Goal: Register for event/course

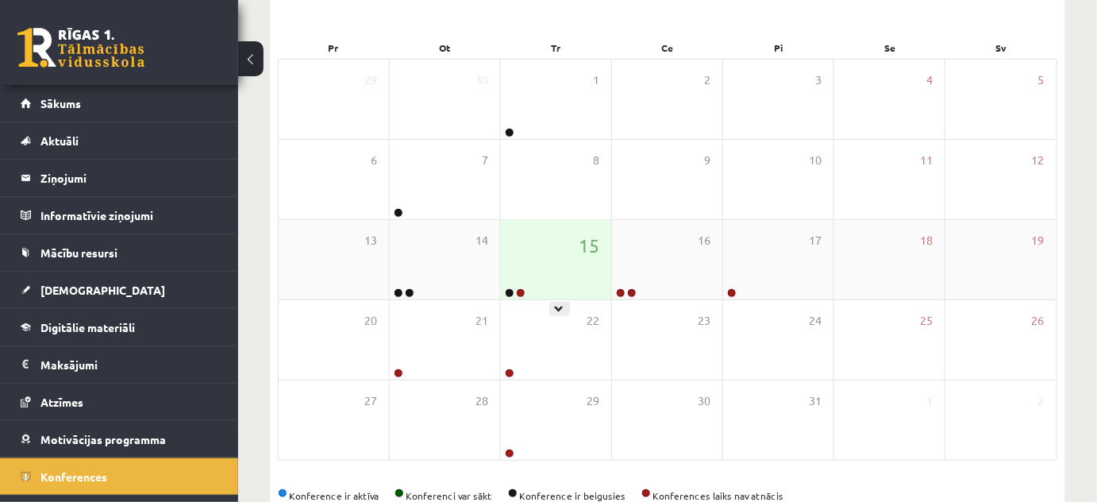
scroll to position [27, 0]
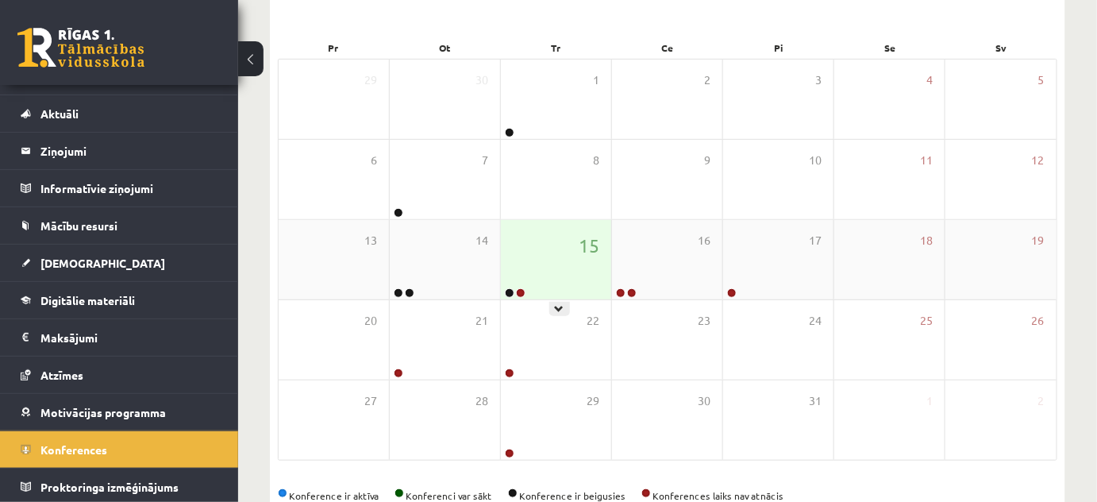
click at [516, 296] on div at bounding box center [514, 293] width 26 height 11
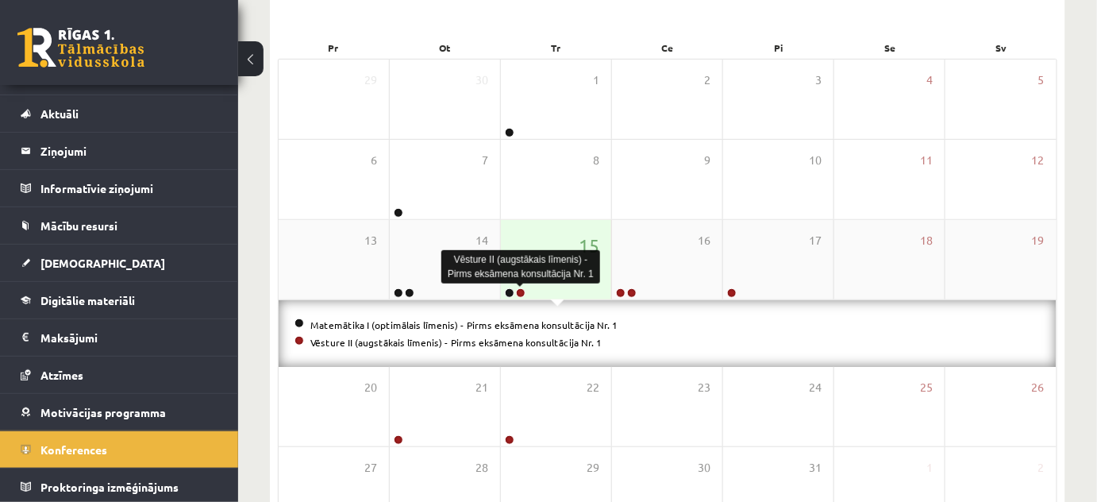
click at [520, 291] on link at bounding box center [521, 293] width 10 height 10
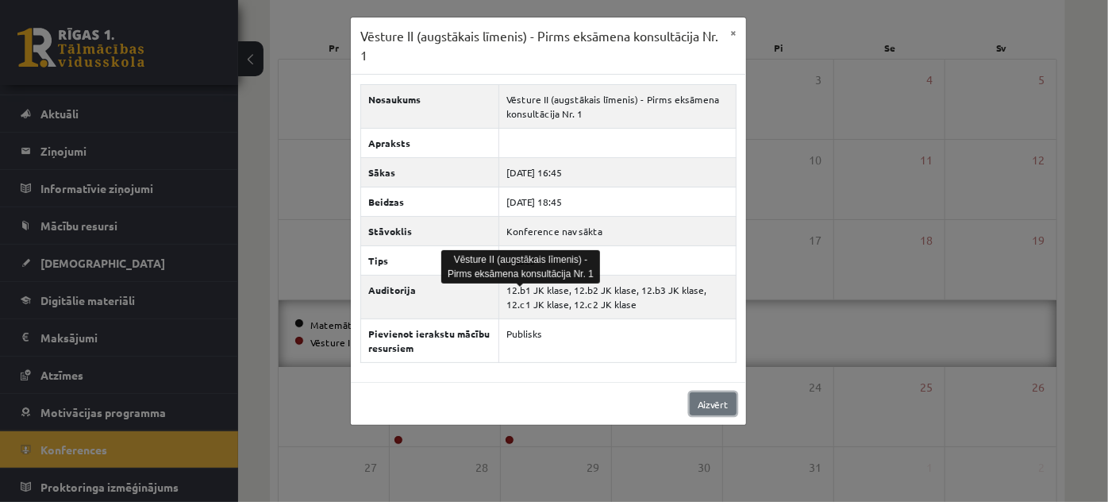
click at [721, 406] on link "Aizvērt" at bounding box center [713, 403] width 47 height 23
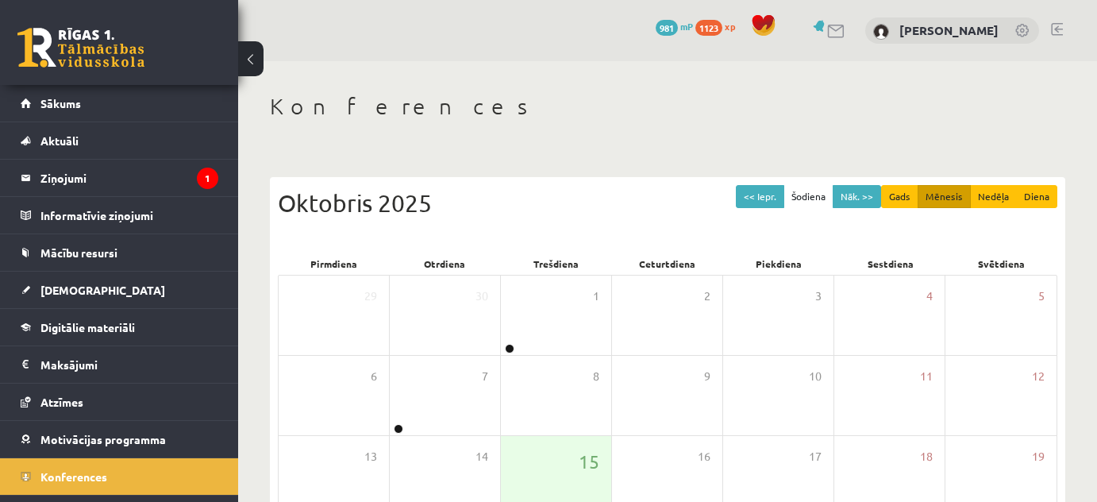
scroll to position [216, 0]
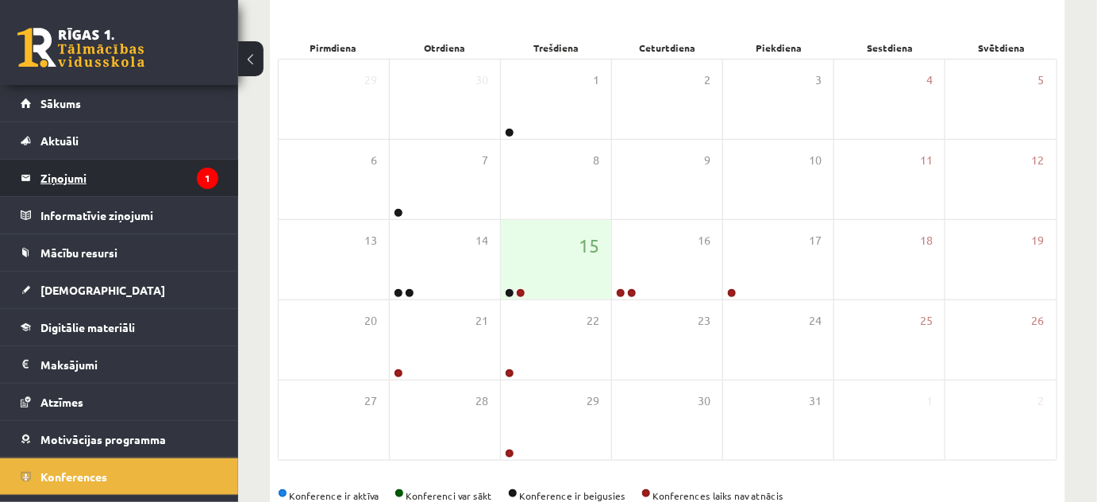
click at [103, 180] on legend "Ziņojumi 1" at bounding box center [129, 178] width 178 height 37
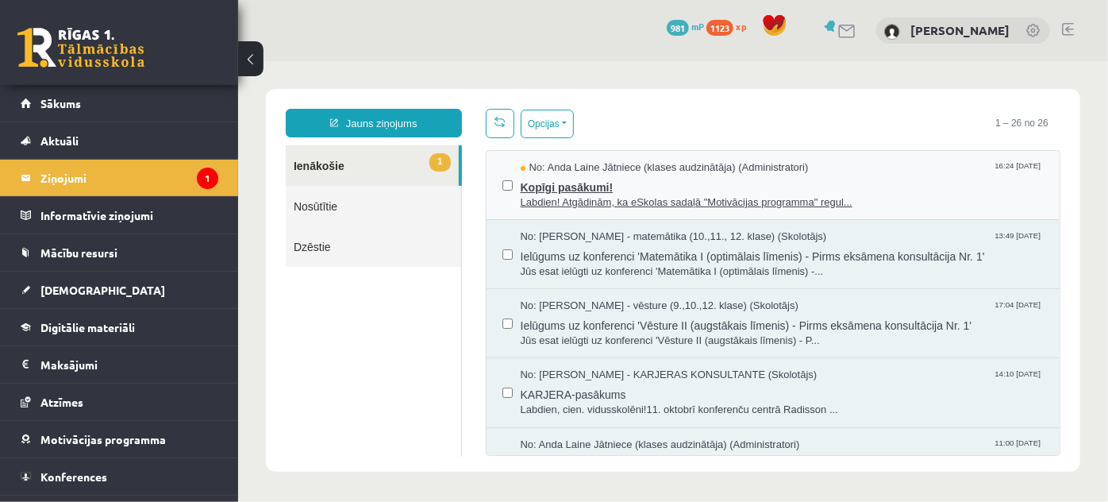
click at [538, 183] on span "Kopīgi pasākumi!" at bounding box center [782, 185] width 524 height 20
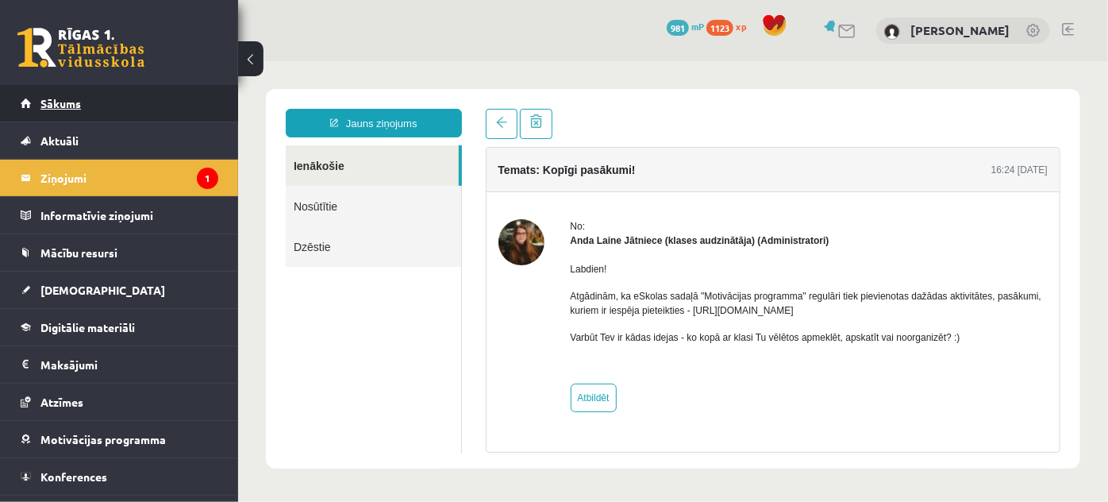
click at [61, 108] on span "Sākums" at bounding box center [60, 103] width 40 height 14
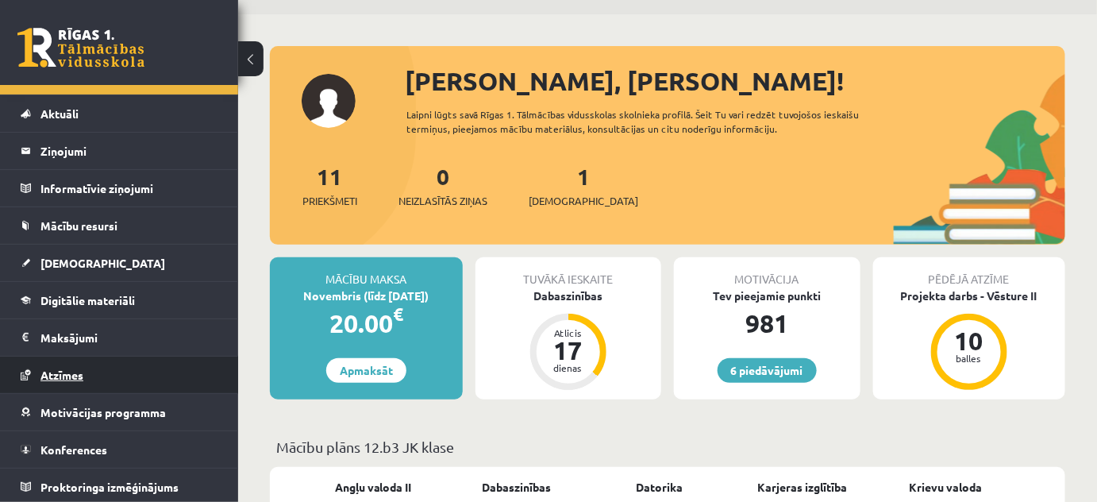
scroll to position [71, 0]
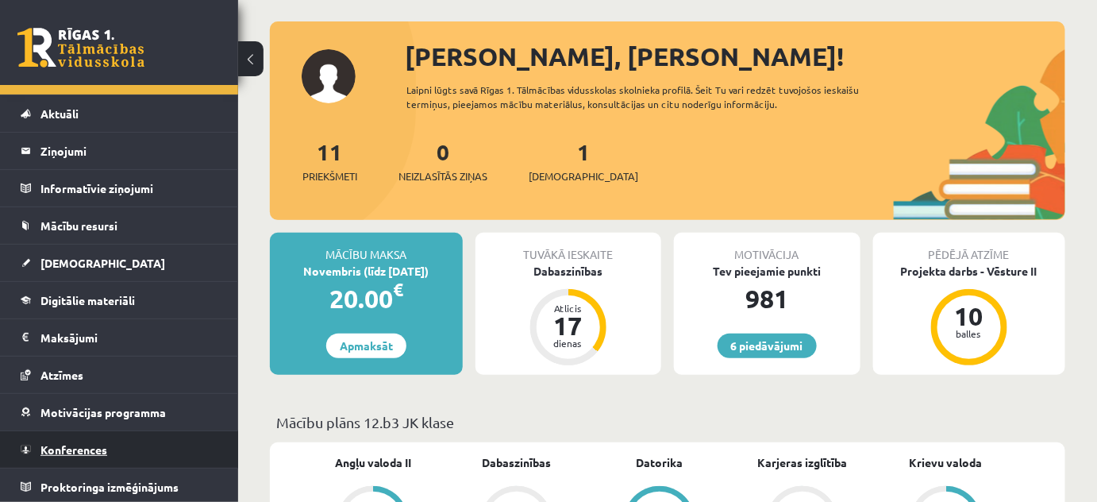
click at [95, 442] on span "Konferences" at bounding box center [73, 449] width 67 height 14
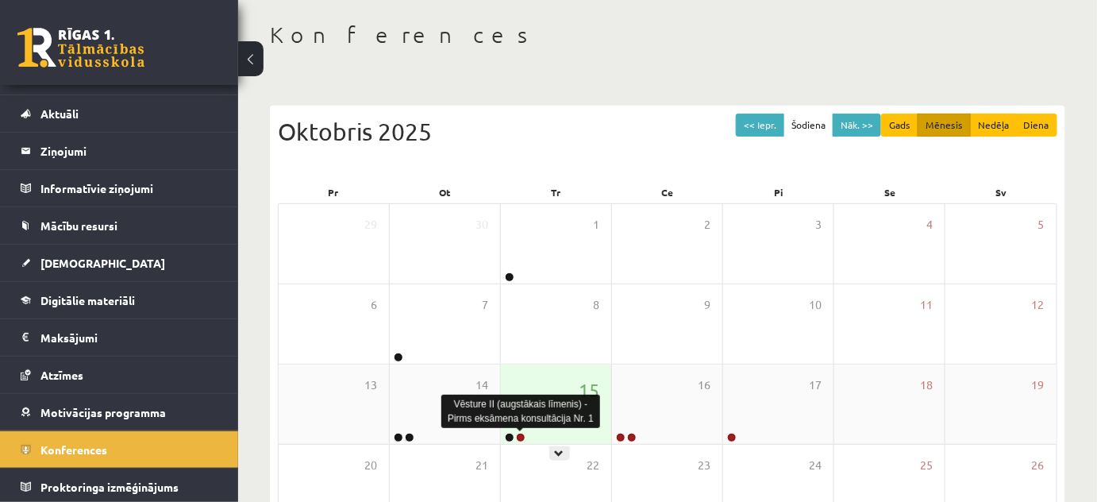
click at [522, 436] on link at bounding box center [521, 438] width 10 height 10
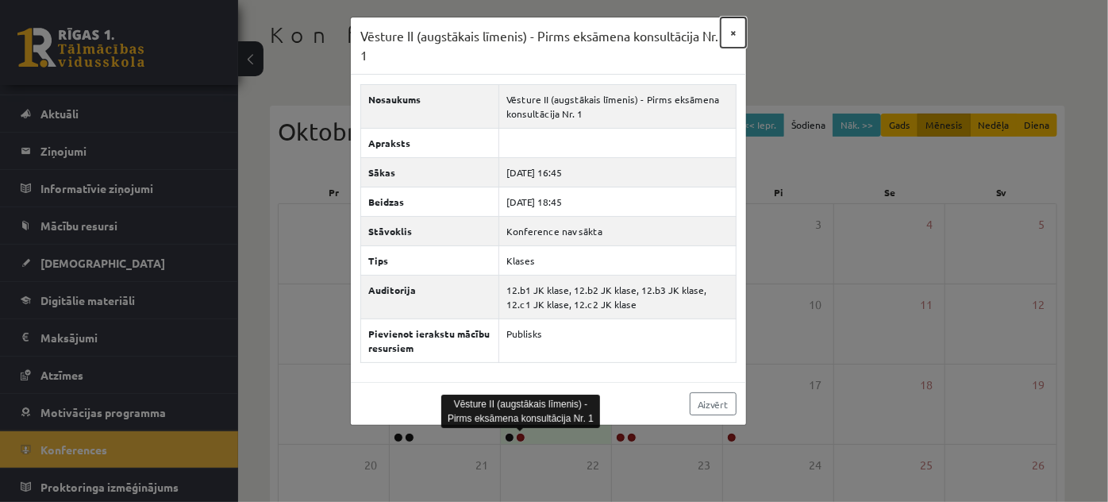
click at [736, 33] on button "×" at bounding box center [733, 32] width 25 height 30
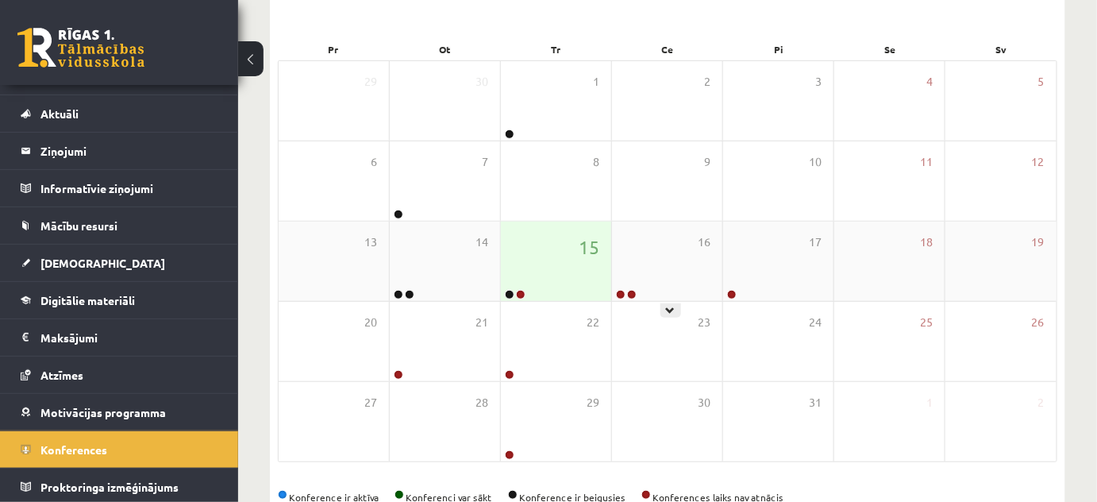
scroll to position [216, 0]
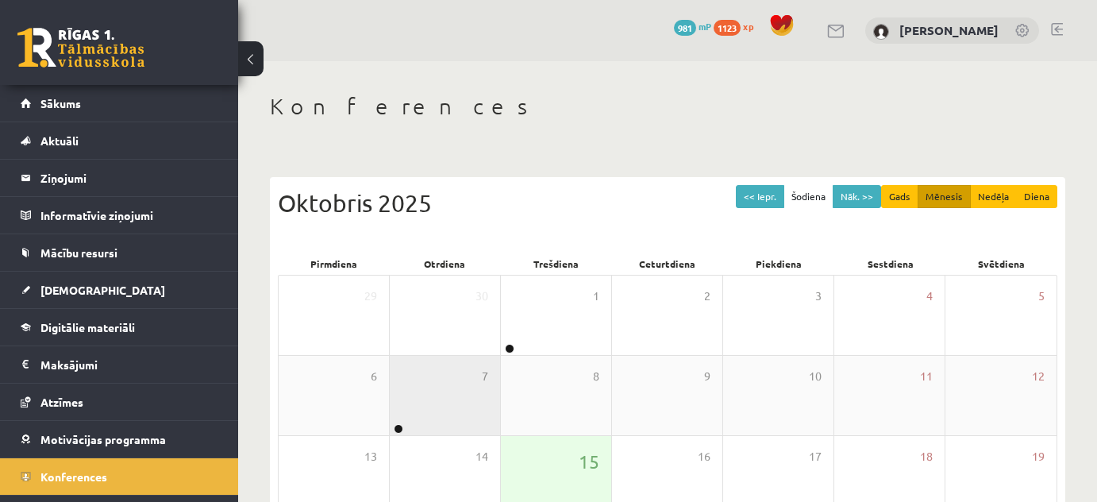
scroll to position [216, 0]
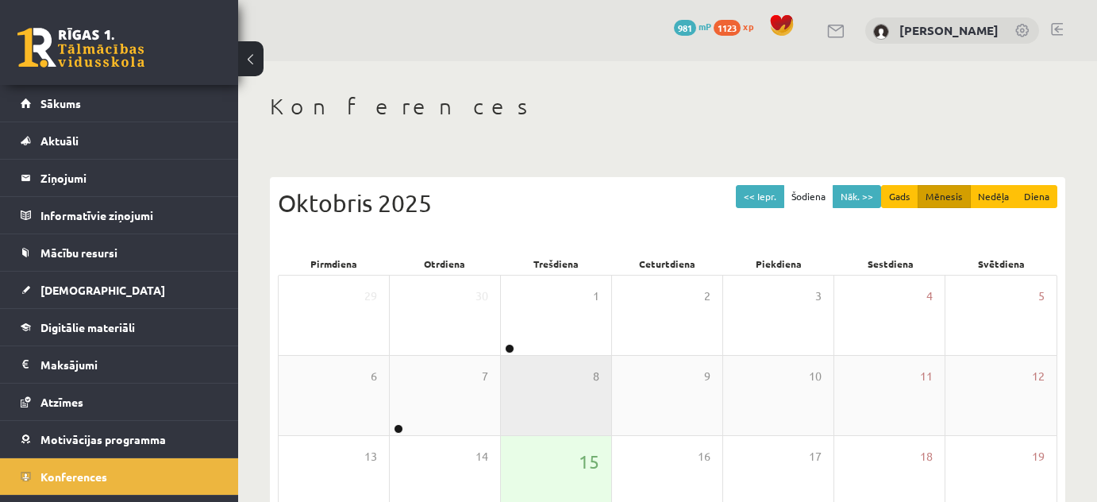
scroll to position [216, 0]
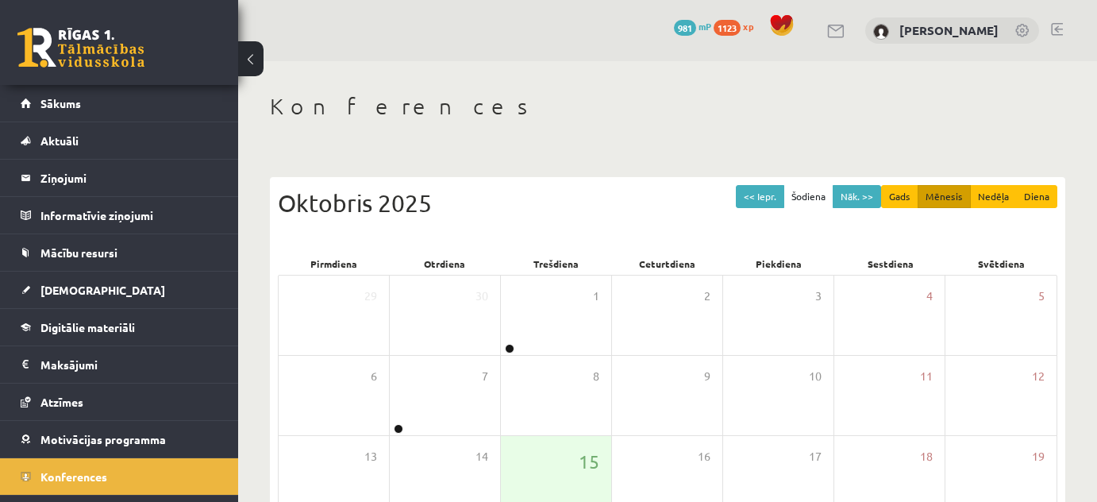
scroll to position [216, 0]
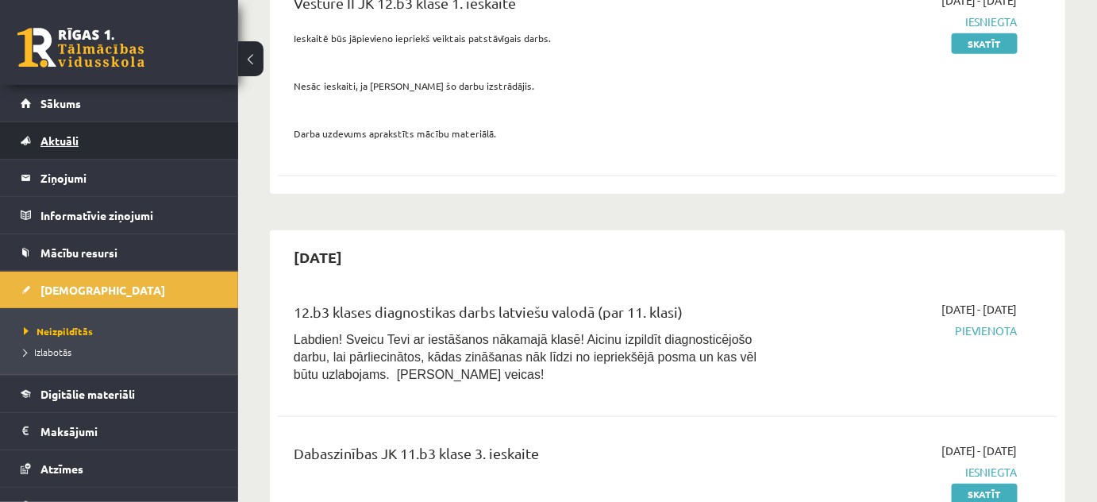
scroll to position [71, 0]
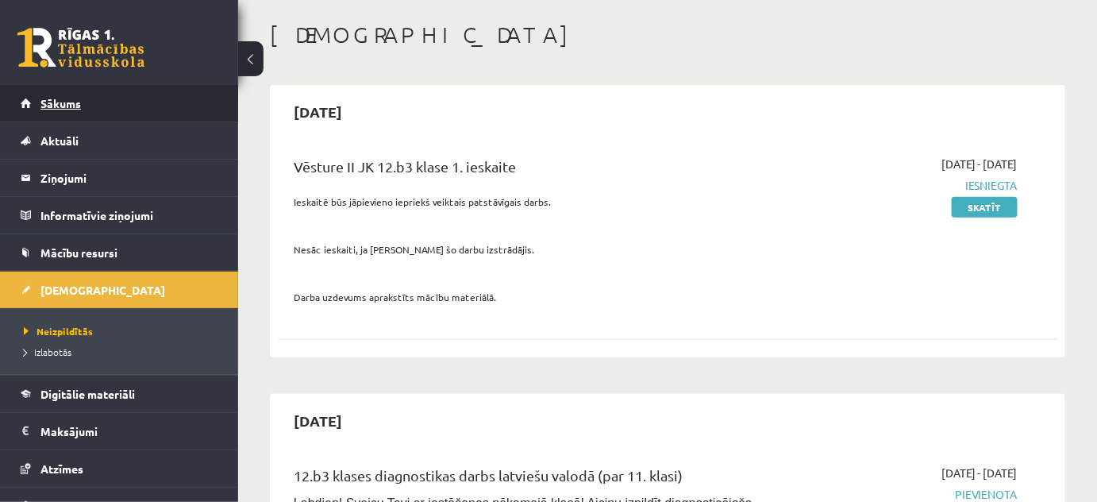
click at [112, 100] on link "Sākums" at bounding box center [120, 103] width 198 height 37
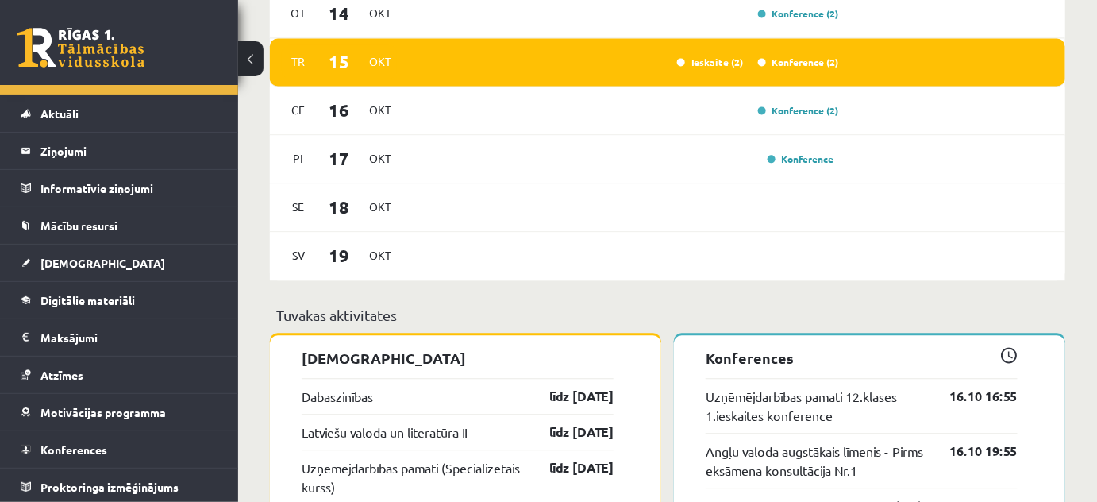
scroll to position [1010, 0]
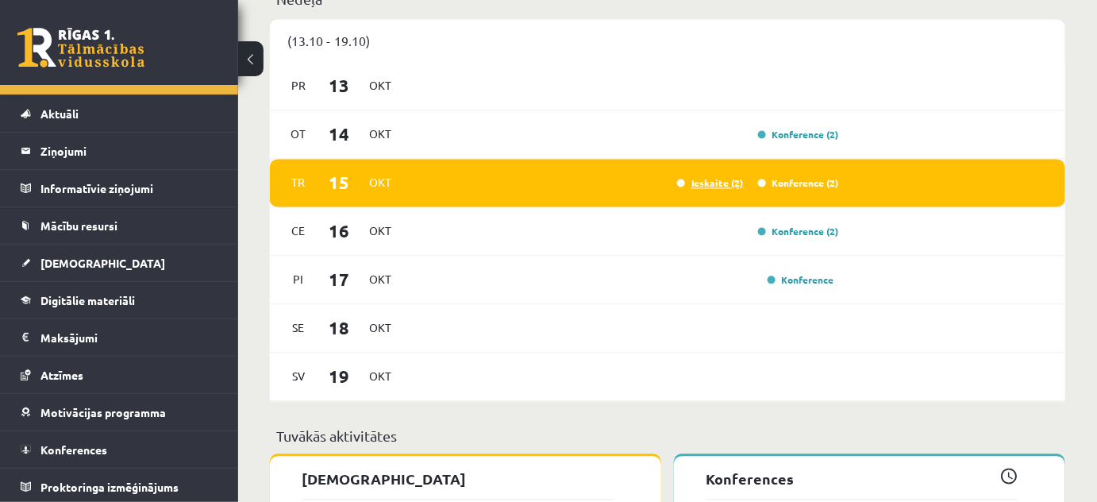
click at [708, 179] on link "Ieskaite (2)" at bounding box center [710, 182] width 67 height 13
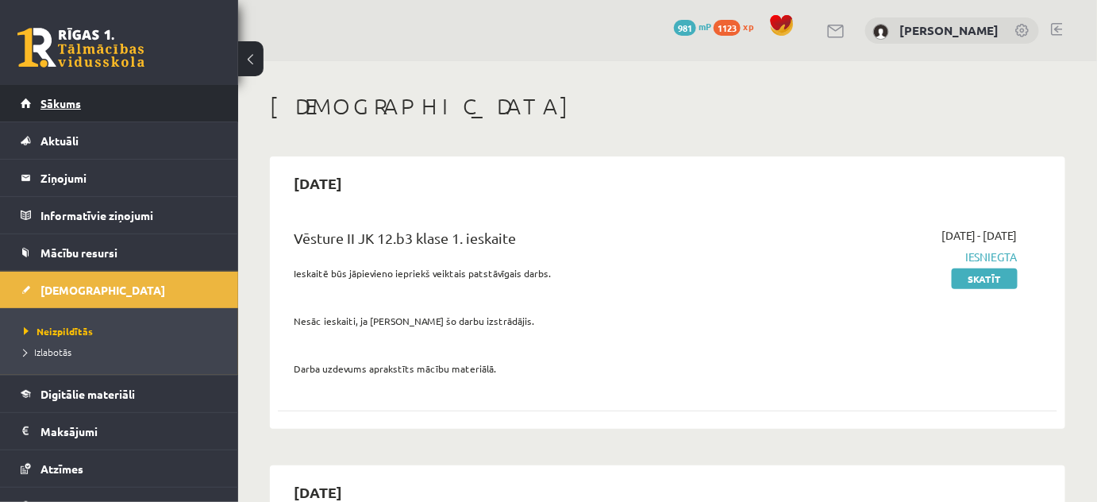
click at [122, 103] on link "Sākums" at bounding box center [120, 103] width 198 height 37
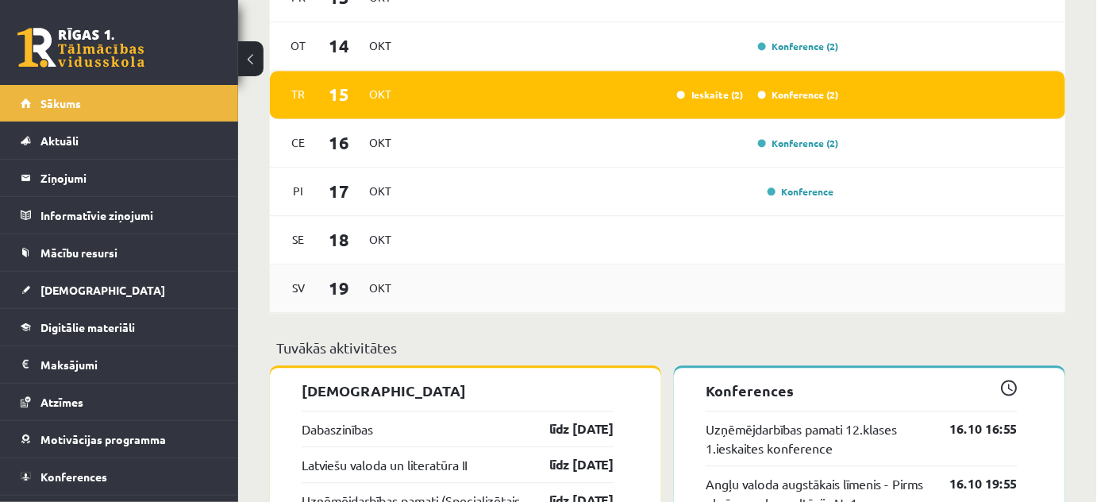
scroll to position [865, 0]
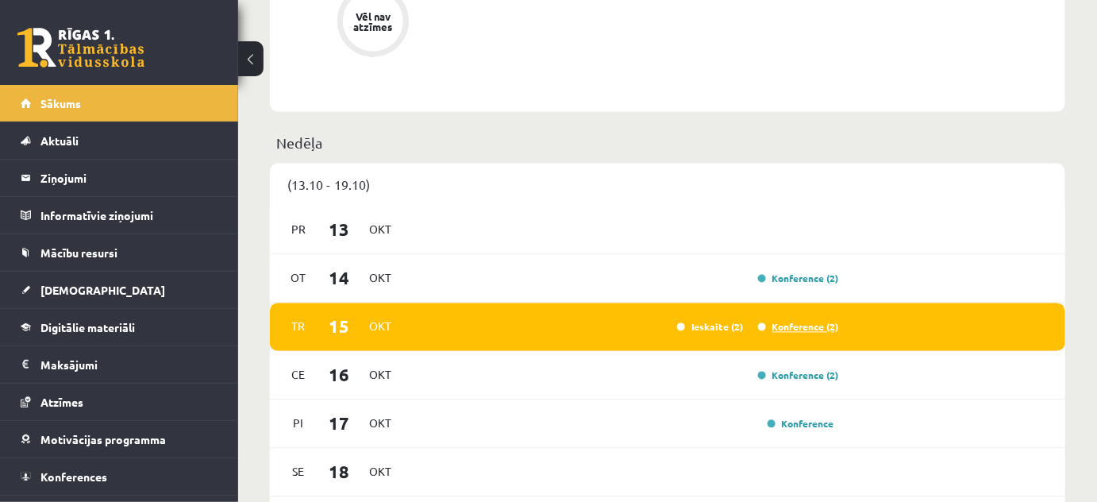
click at [805, 325] on link "Konference (2)" at bounding box center [798, 327] width 81 height 13
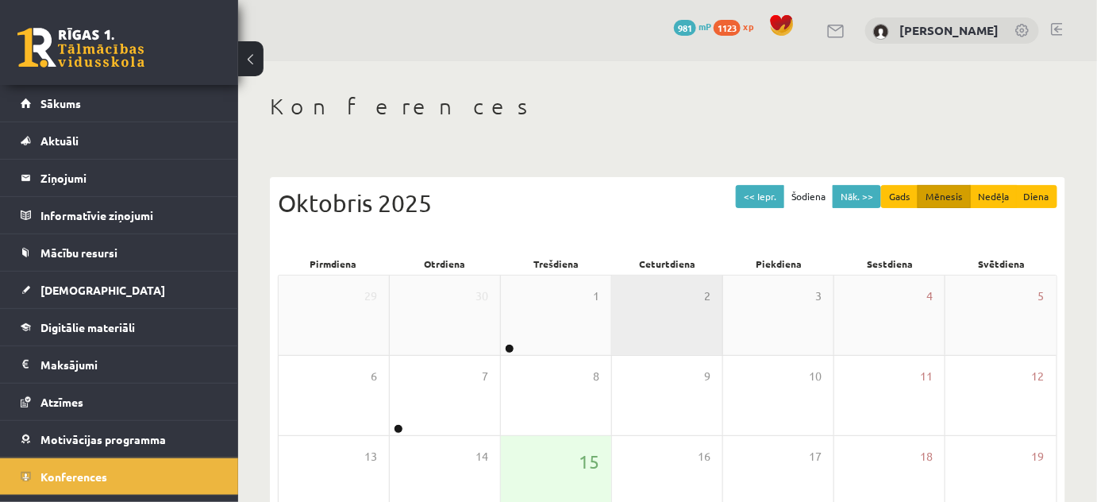
scroll to position [216, 0]
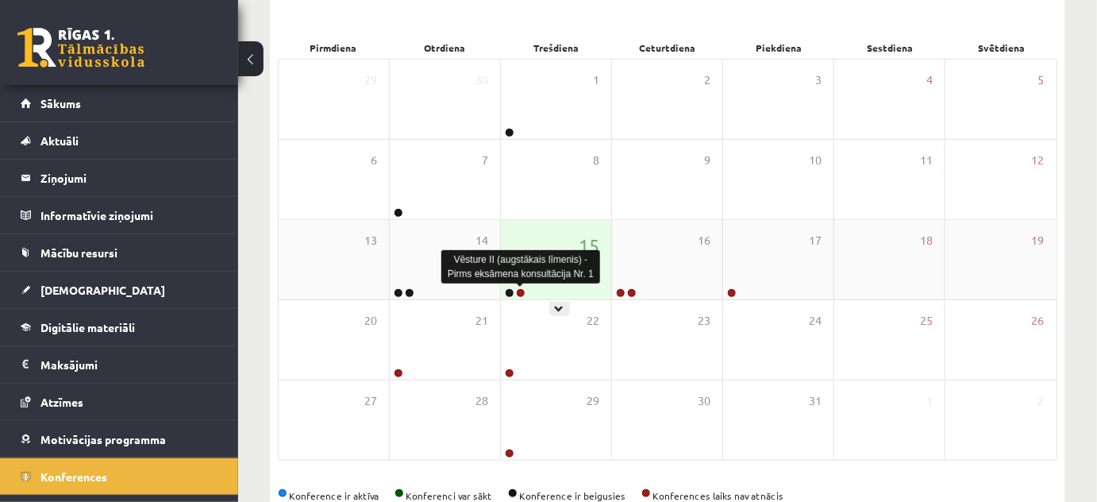
click at [518, 289] on link at bounding box center [521, 293] width 10 height 10
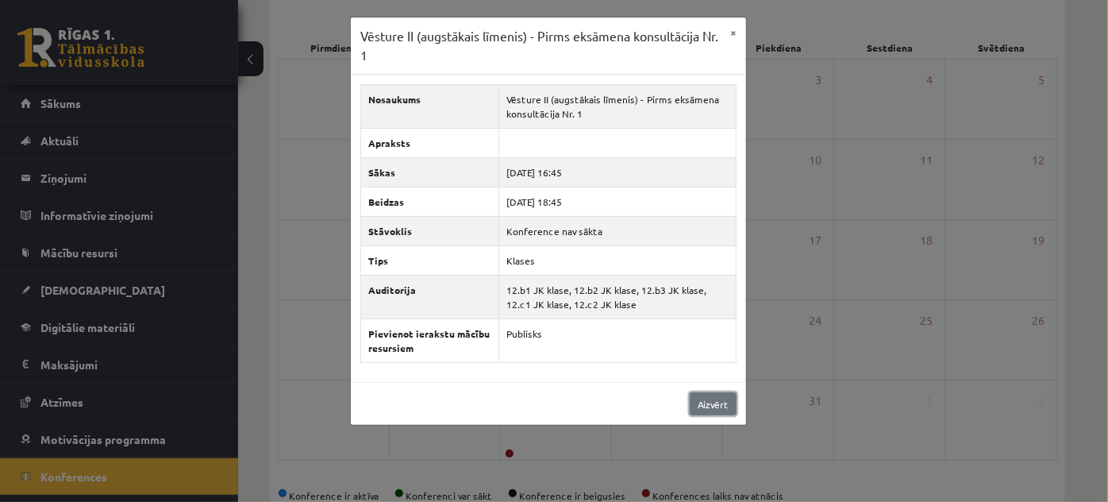
click at [728, 399] on link "Aizvērt" at bounding box center [713, 403] width 47 height 23
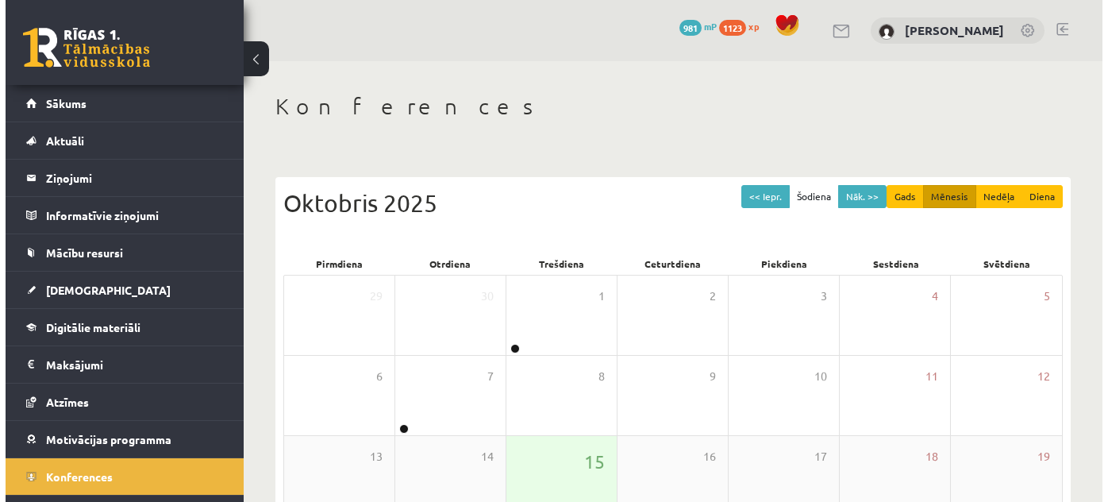
scroll to position [216, 0]
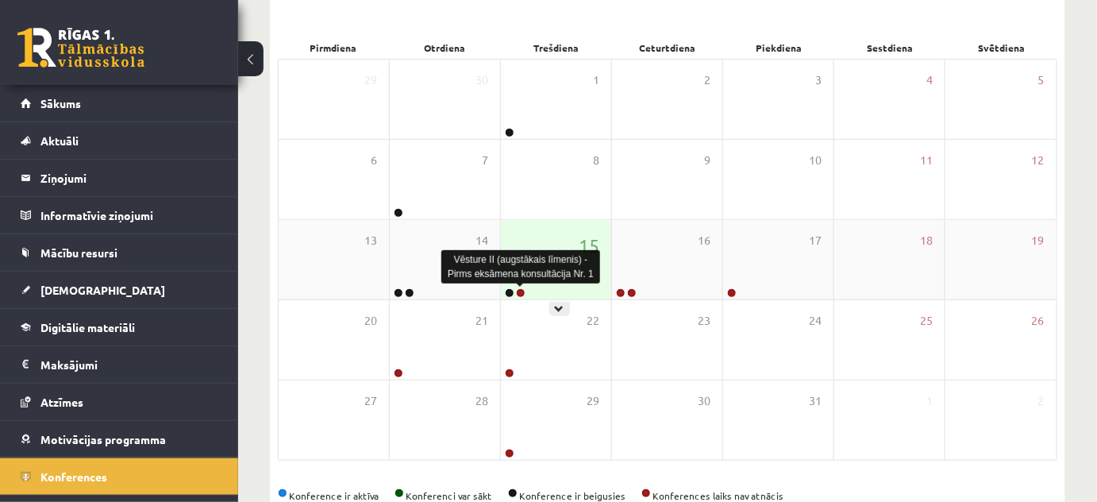
click at [522, 292] on link at bounding box center [521, 293] width 10 height 10
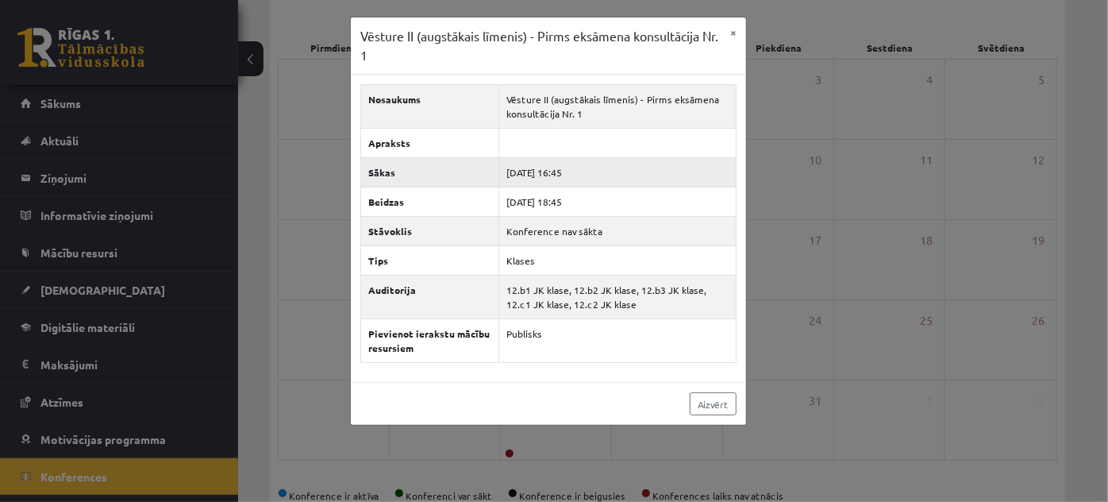
drag, startPoint x: 582, startPoint y: 175, endPoint x: 559, endPoint y: 177, distance: 23.1
click at [559, 177] on td "2025-10-15 16:45" at bounding box center [616, 172] width 237 height 29
click at [771, 167] on div "Vēsture II (augstākais līmenis) - Pirms eksāmena konsultācija Nr. 1 × Nosaukums…" at bounding box center [554, 251] width 1108 height 502
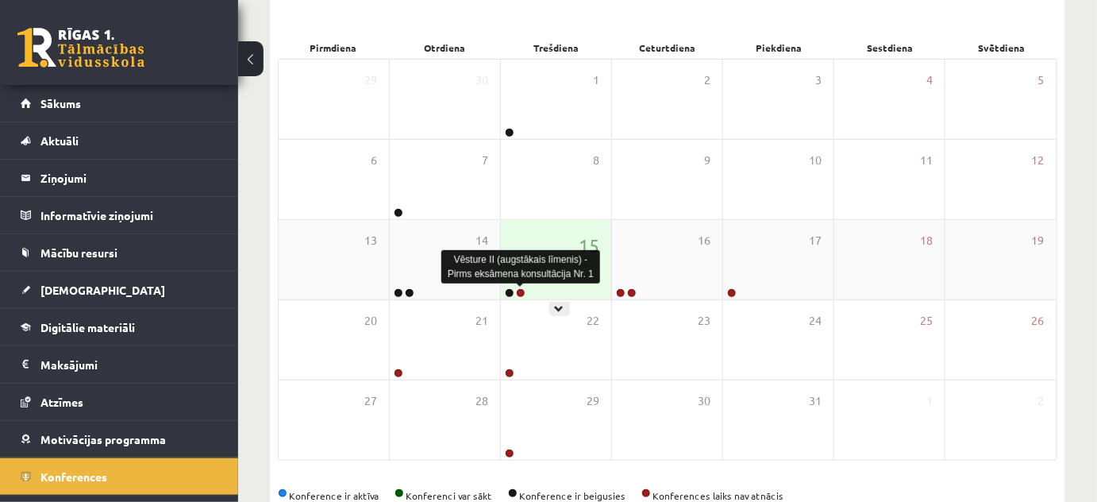
click at [523, 289] on link at bounding box center [521, 293] width 10 height 10
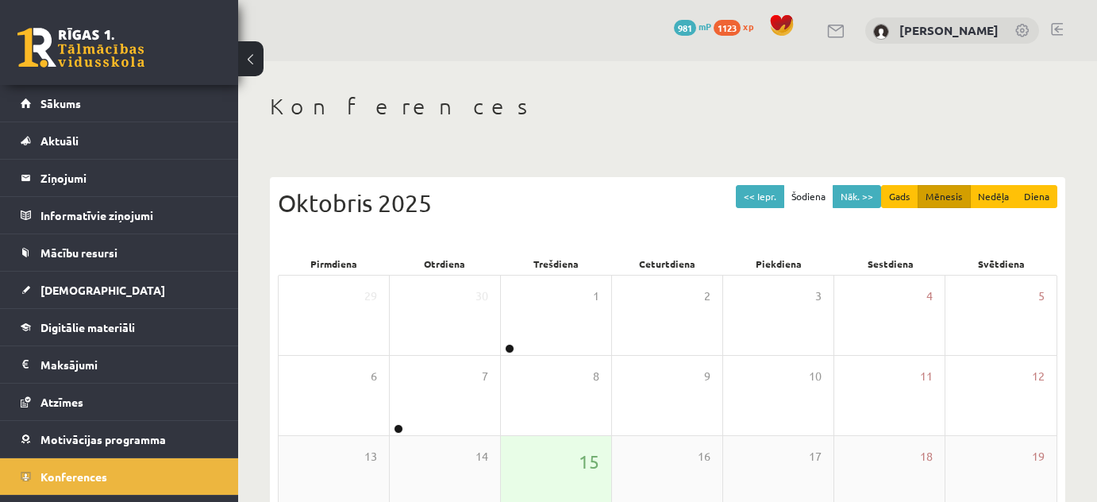
scroll to position [216, 0]
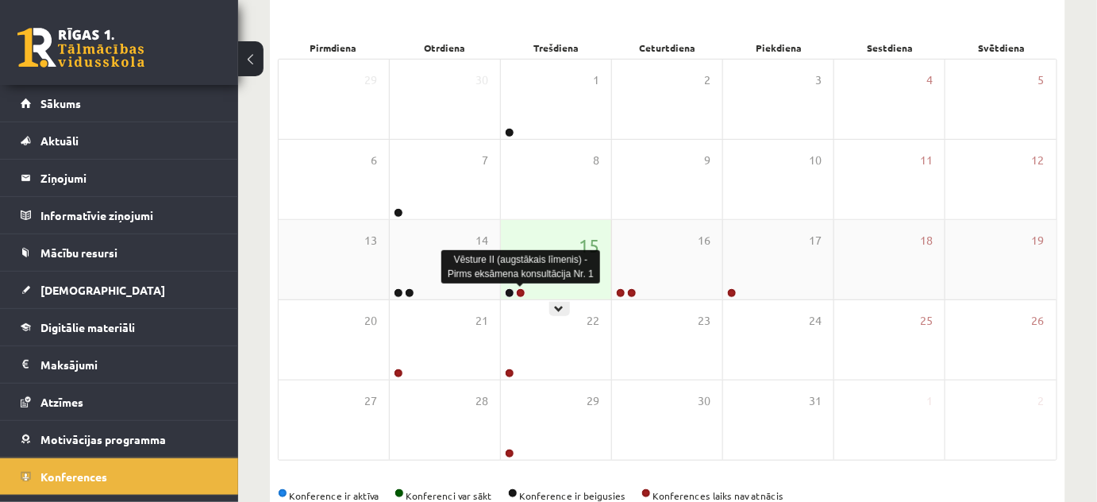
click at [522, 294] on link at bounding box center [521, 293] width 10 height 10
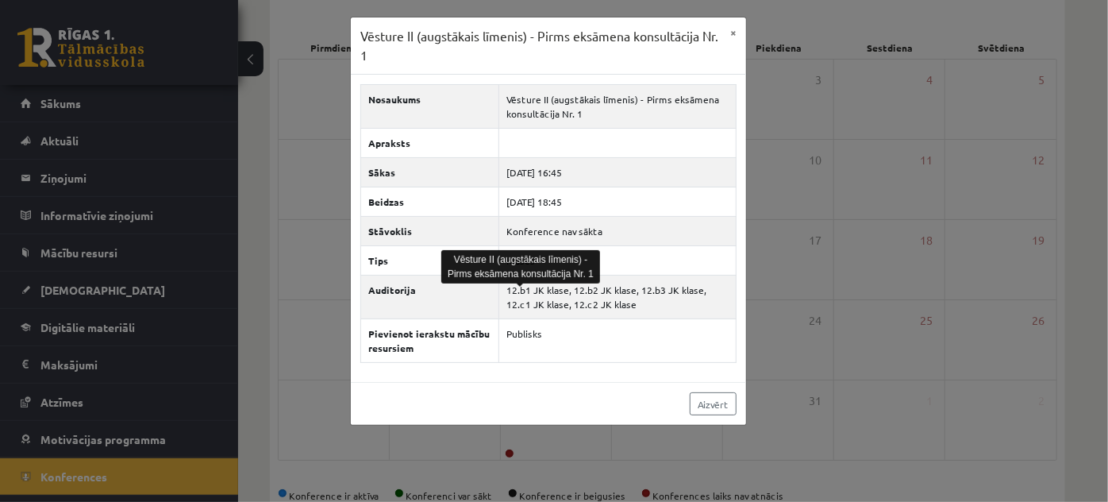
click at [762, 285] on div "Vēsture II (augstākais līmenis) - Pirms eksāmena konsultācija Nr. 1 × Nosaukums…" at bounding box center [554, 251] width 1108 height 502
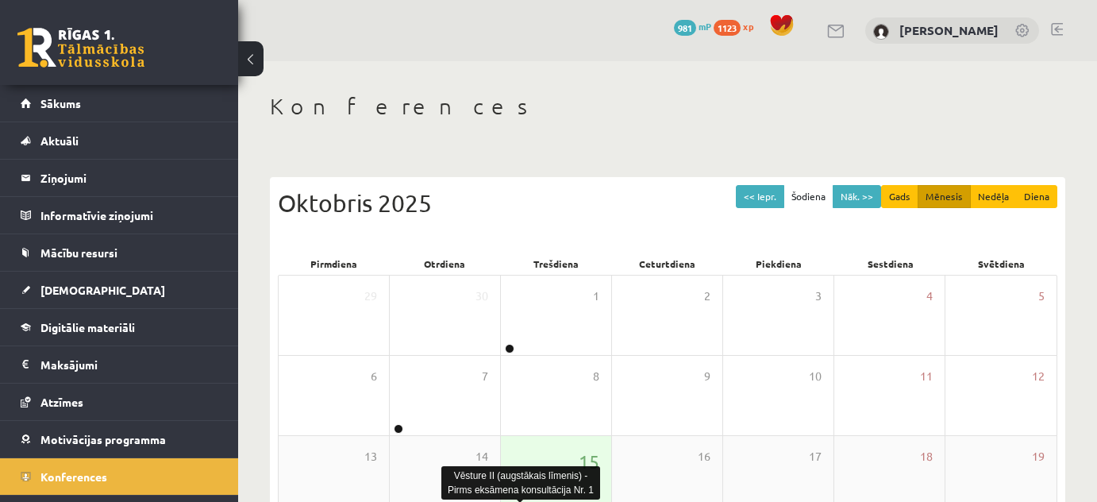
scroll to position [216, 0]
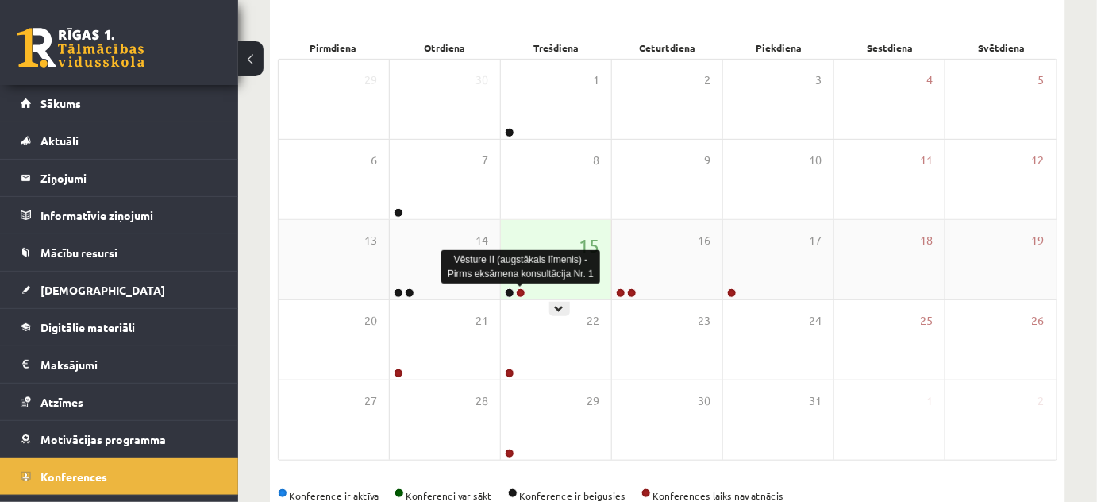
click at [518, 293] on link at bounding box center [521, 293] width 10 height 10
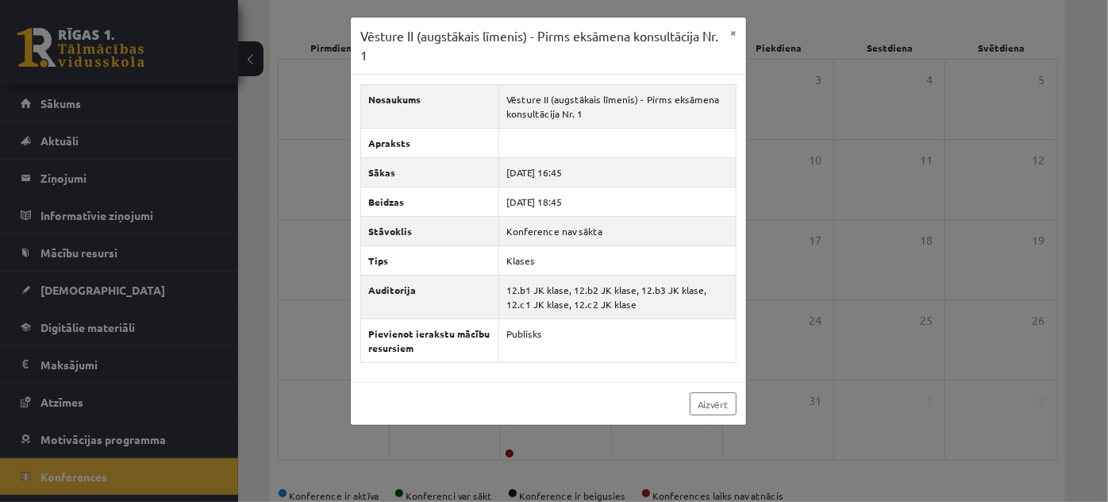
click at [575, 279] on div "Vēsture II (augstākais līmenis) - Pirms eksāmena konsultācija Nr. 1" at bounding box center [520, 266] width 159 height 33
click at [757, 291] on div "Vēsture II (augstākais līmenis) - Pirms eksāmena konsultācija Nr. 1 × Nosaukums…" at bounding box center [554, 251] width 1108 height 502
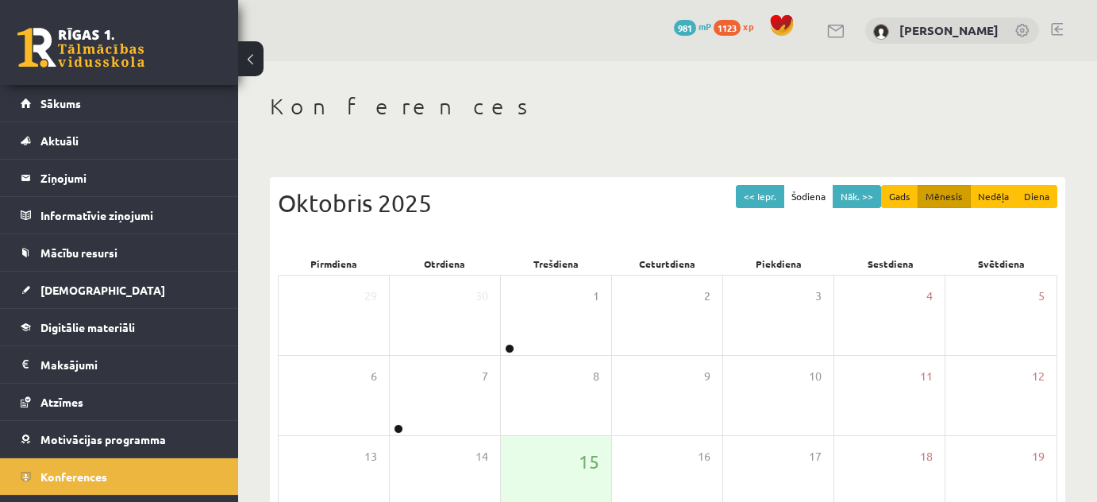
scroll to position [216, 0]
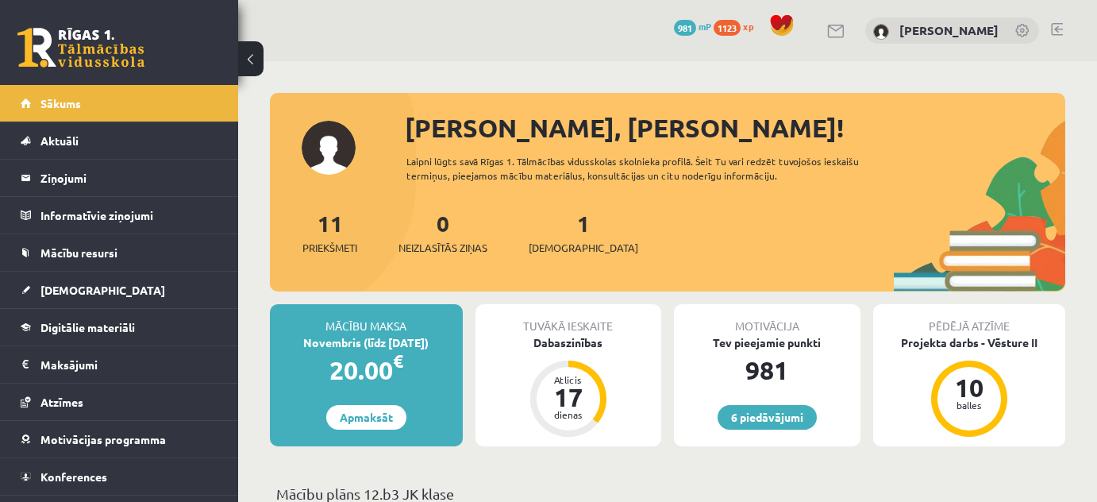
scroll to position [865, 0]
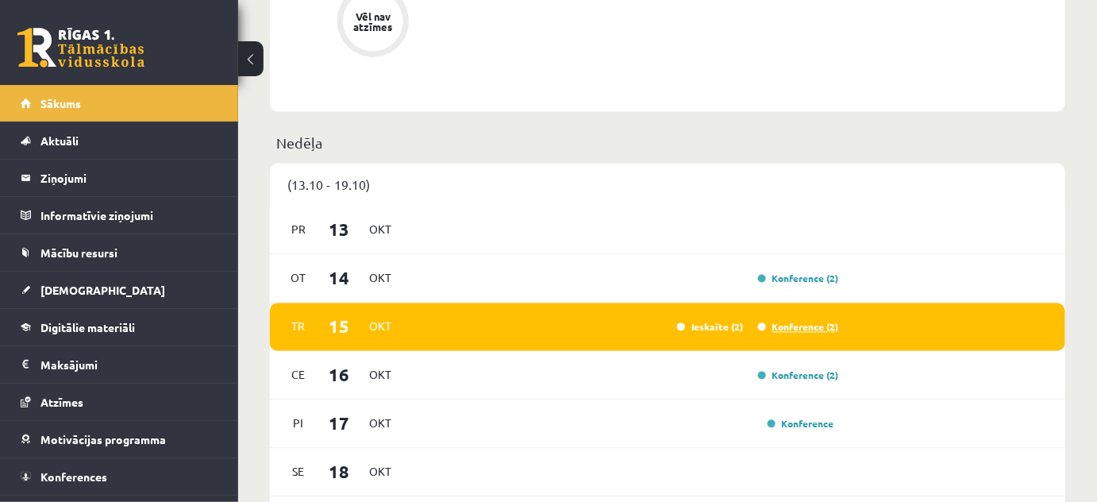
click at [791, 329] on link "Konference (2)" at bounding box center [798, 327] width 81 height 13
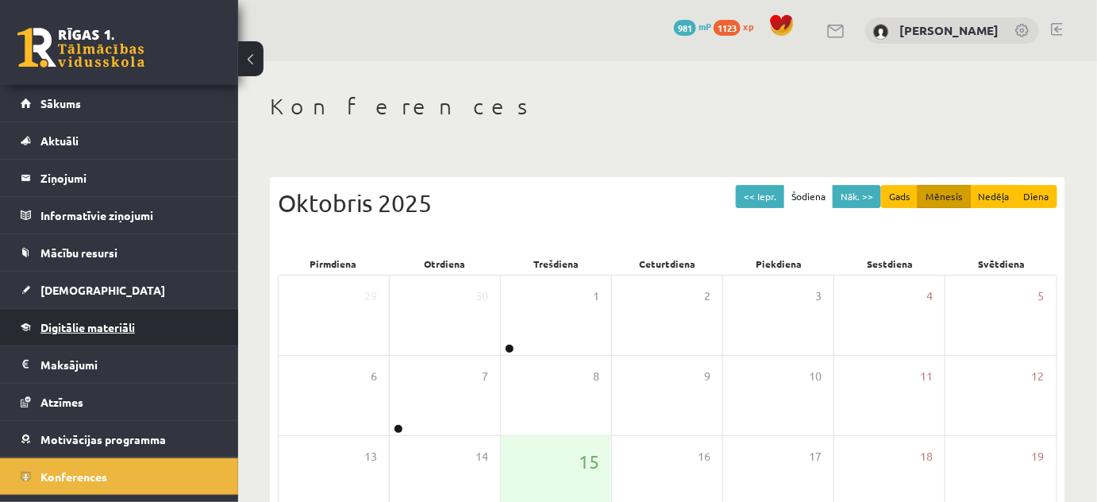
click at [94, 329] on span "Digitālie materiāli" at bounding box center [87, 327] width 94 height 14
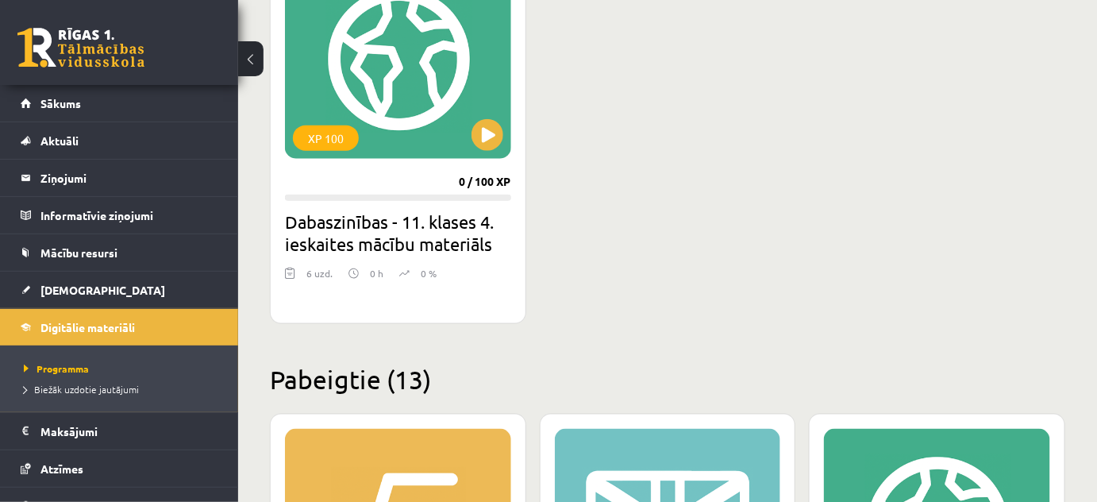
scroll to position [505, 0]
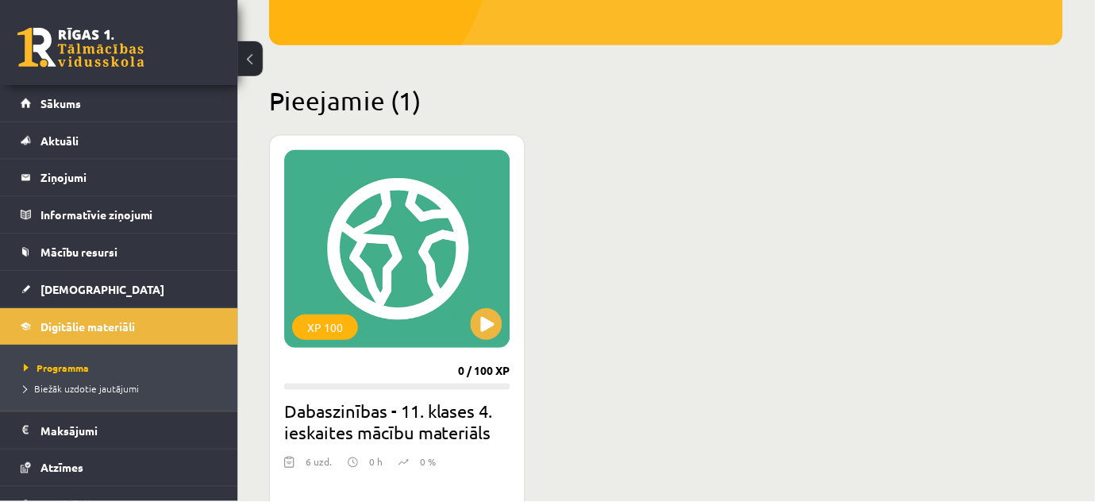
click at [87, 101] on link "Sākums" at bounding box center [120, 103] width 198 height 37
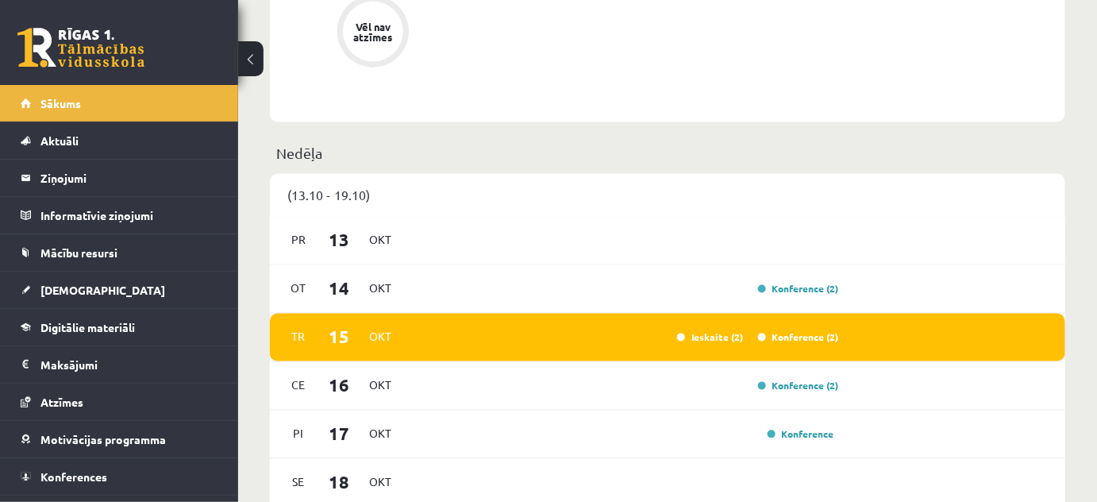
scroll to position [937, 0]
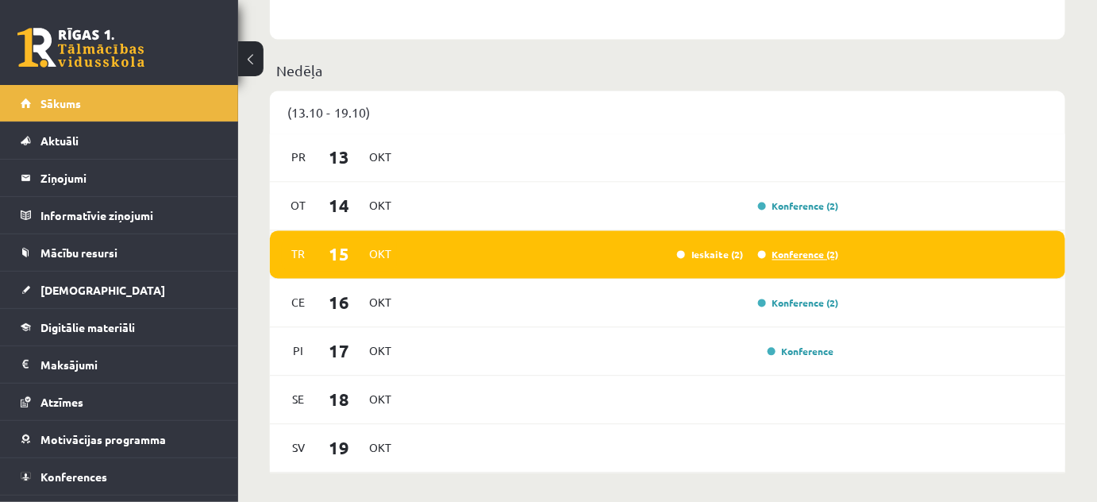
click at [792, 256] on link "Konference (2)" at bounding box center [798, 254] width 81 height 13
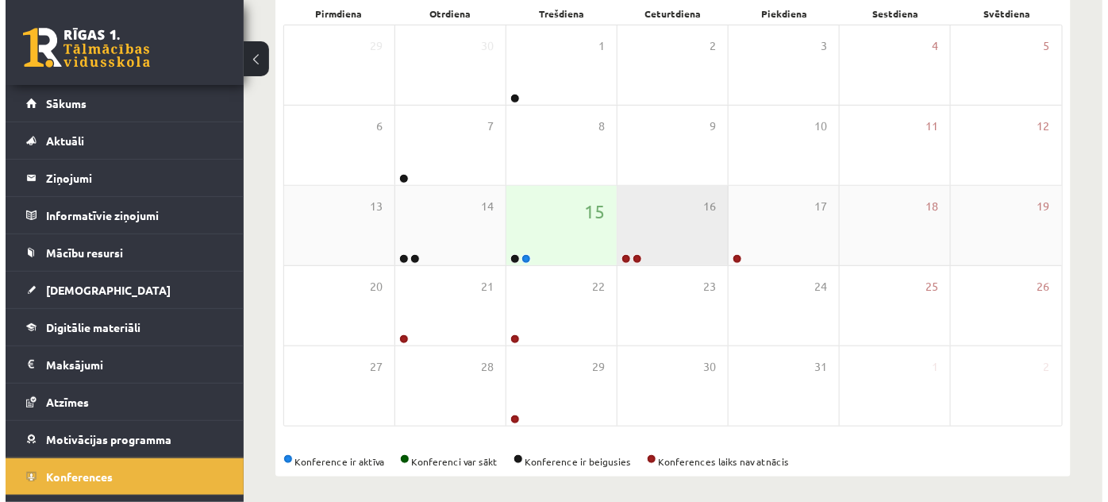
scroll to position [256, 0]
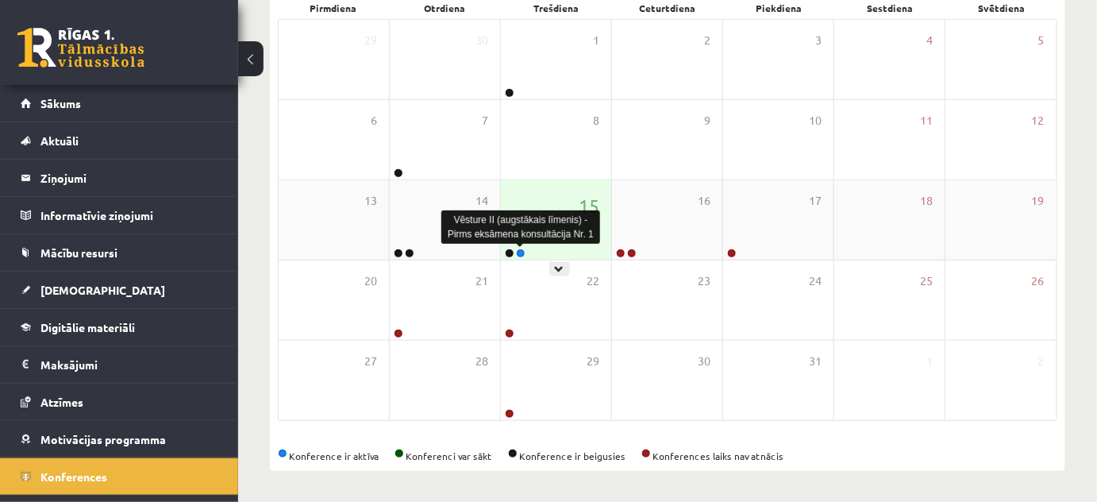
click at [521, 253] on link at bounding box center [521, 253] width 10 height 10
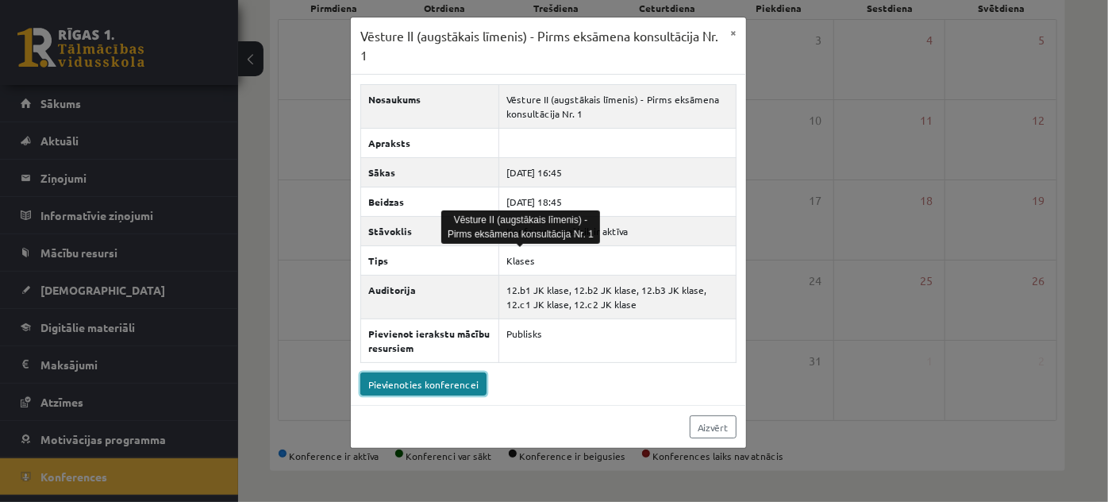
click at [455, 379] on link "Pievienoties konferencei" at bounding box center [423, 383] width 126 height 23
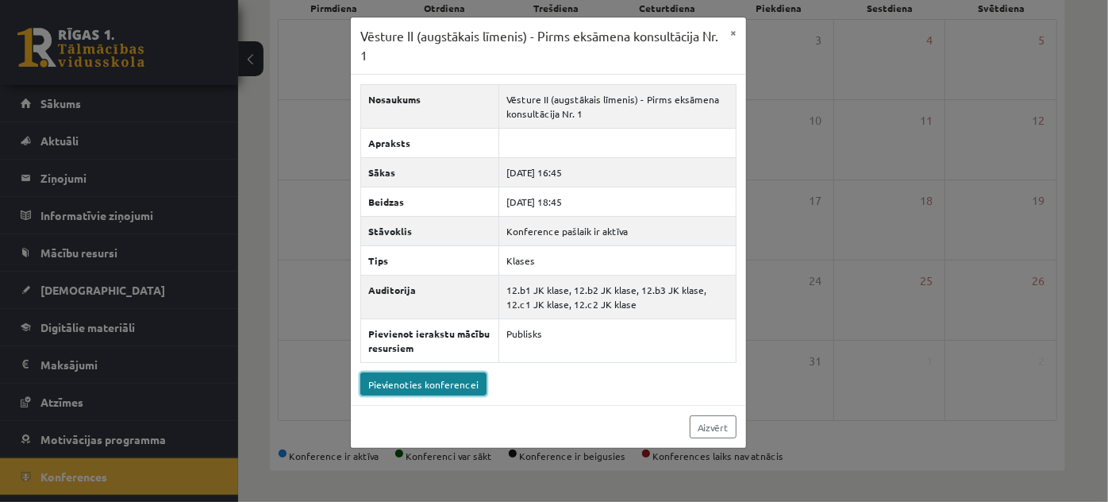
click at [414, 375] on link "Pievienoties konferencei" at bounding box center [423, 383] width 126 height 23
